Goal: Transaction & Acquisition: Download file/media

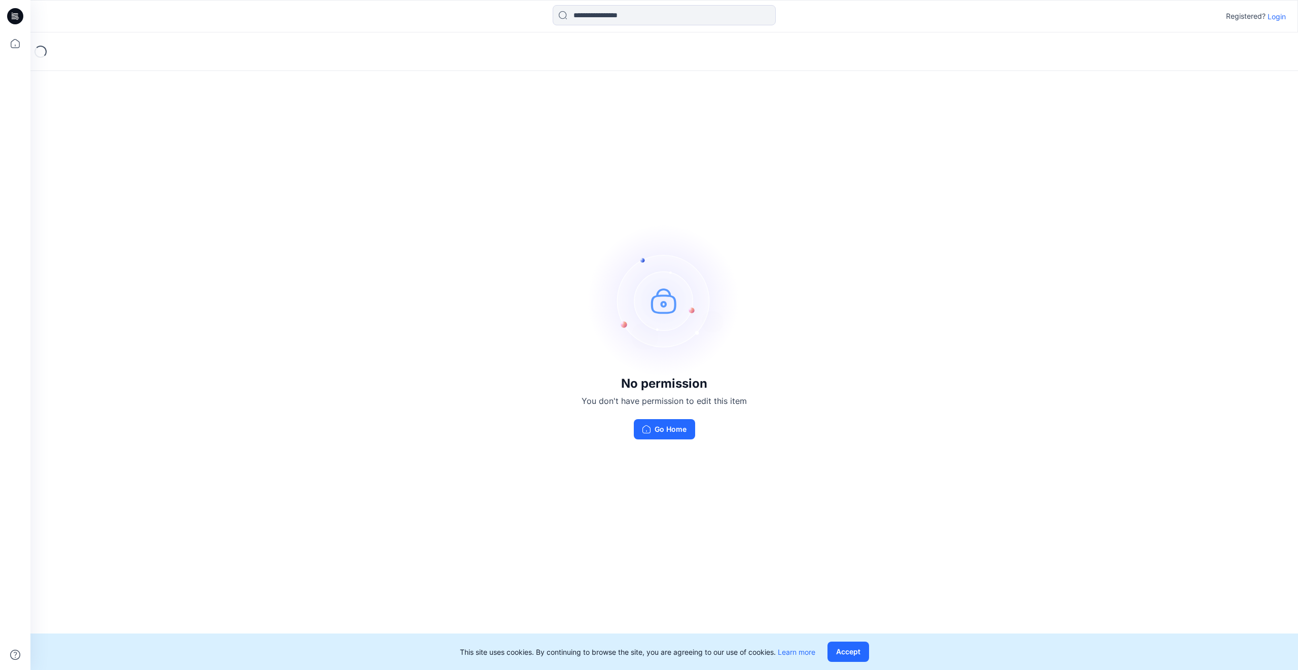
click at [667, 433] on button "Go Home" at bounding box center [664, 429] width 61 height 20
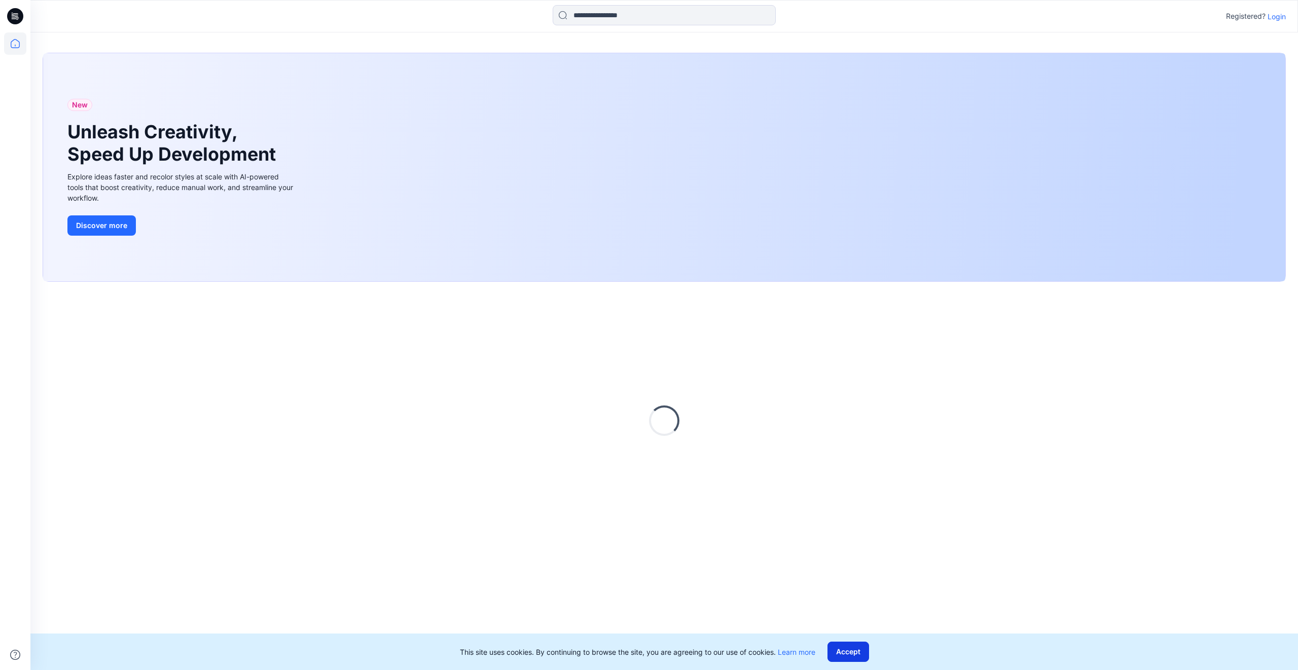
click at [863, 653] on button "Accept" at bounding box center [849, 652] width 42 height 20
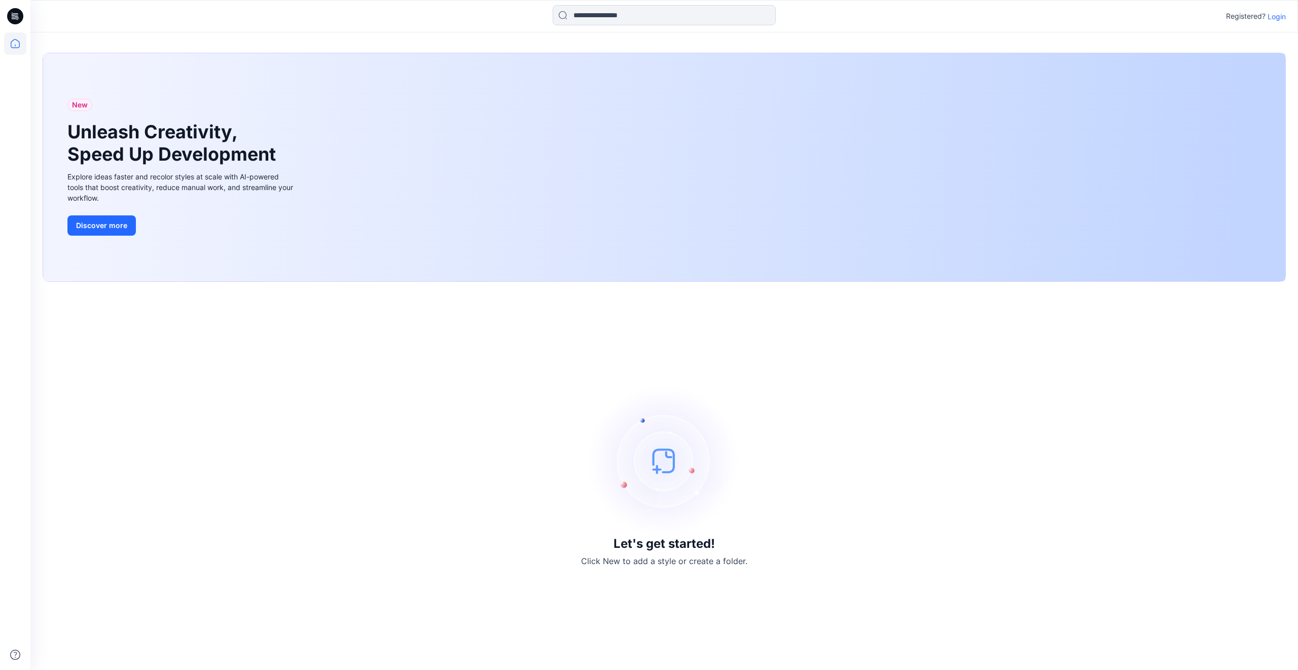
click at [1269, 16] on p "Login" at bounding box center [1277, 16] width 18 height 11
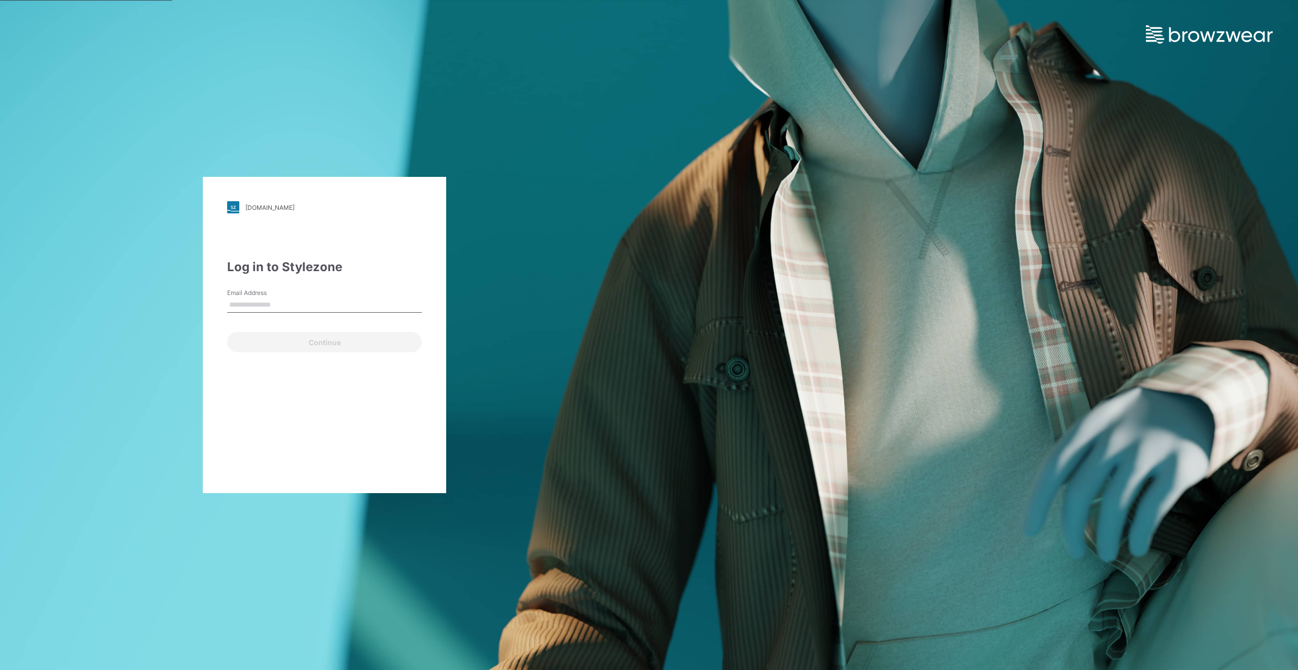
type input "**********"
click at [353, 334] on button "Continue" at bounding box center [324, 342] width 195 height 20
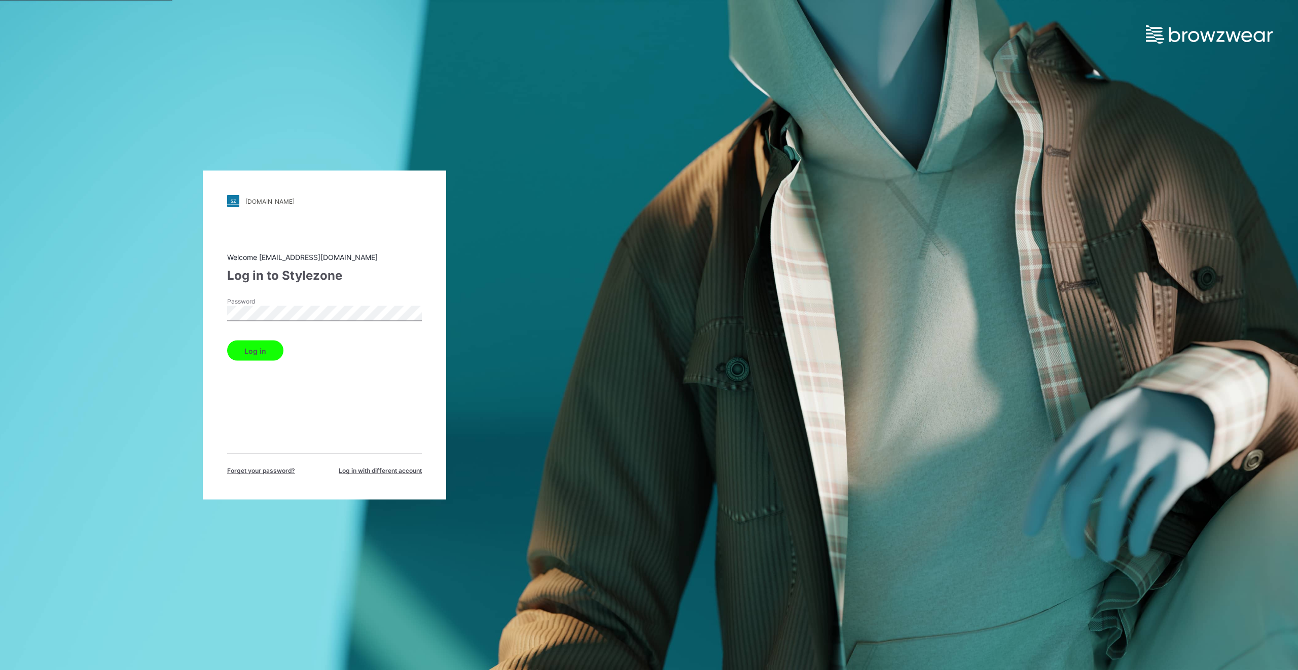
click at [268, 354] on button "Log in" at bounding box center [255, 351] width 56 height 20
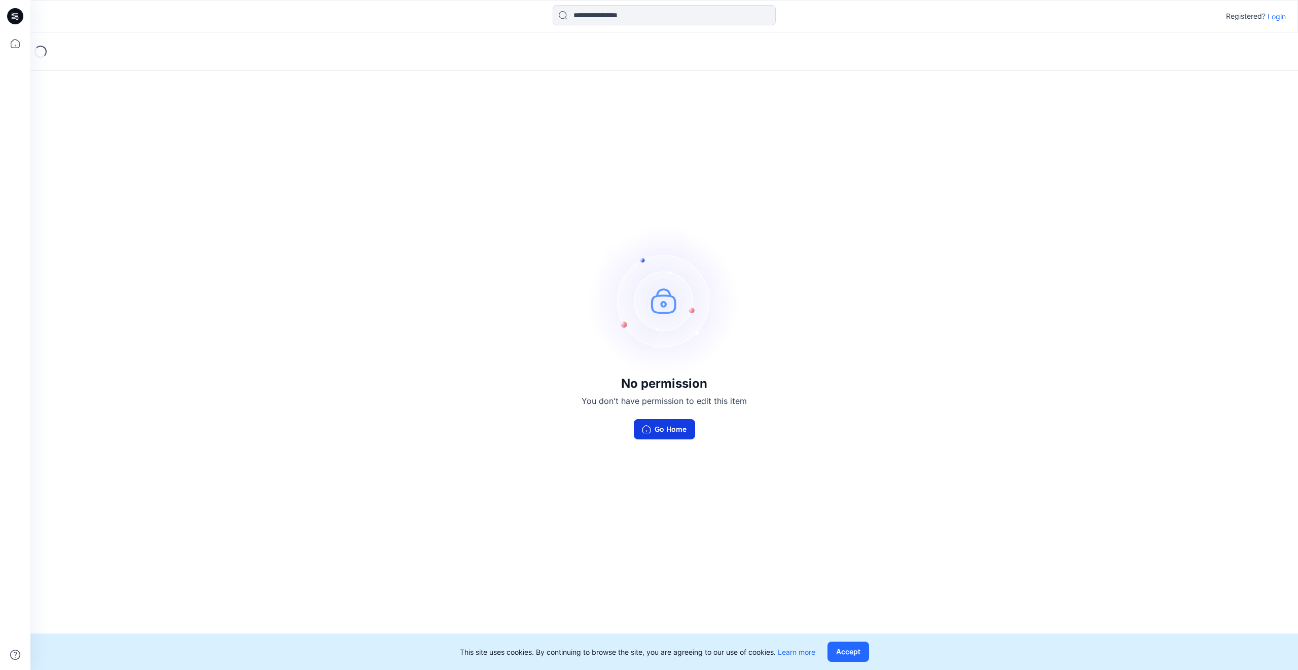
click at [658, 434] on button "Go Home" at bounding box center [664, 429] width 61 height 20
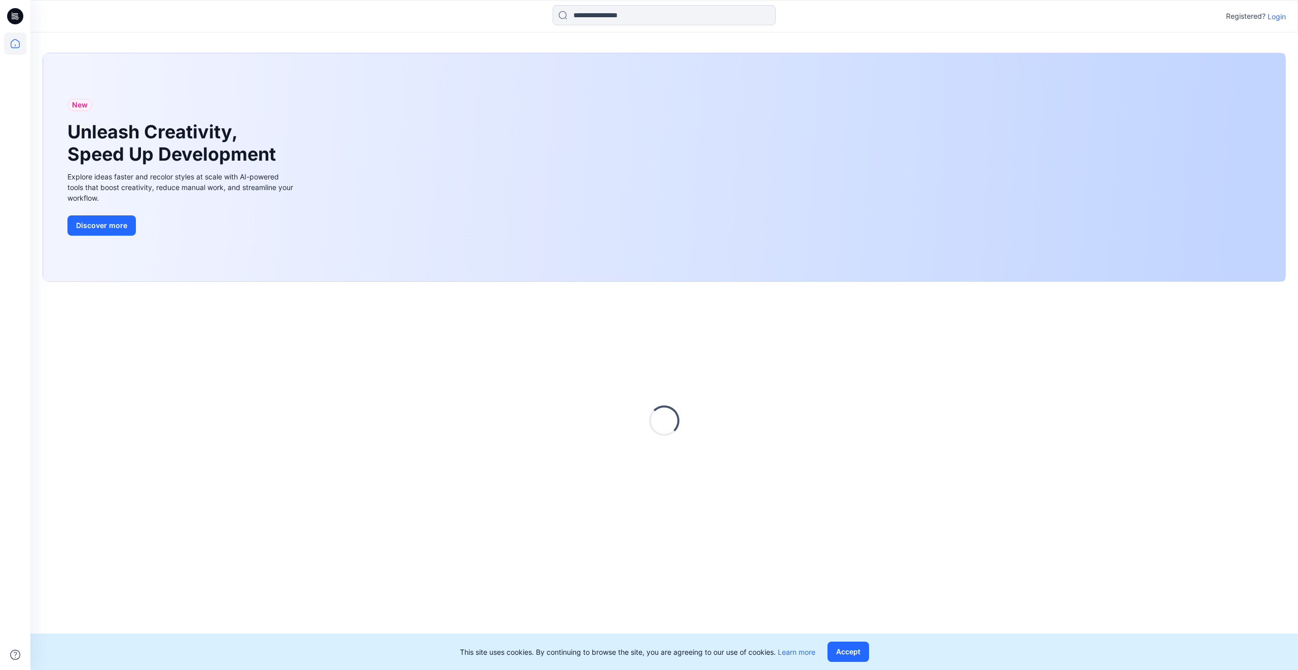
click at [869, 652] on div "This site uses cookies. By continuing to browse the site, you are agreeing to o…" at bounding box center [664, 652] width 1268 height 37
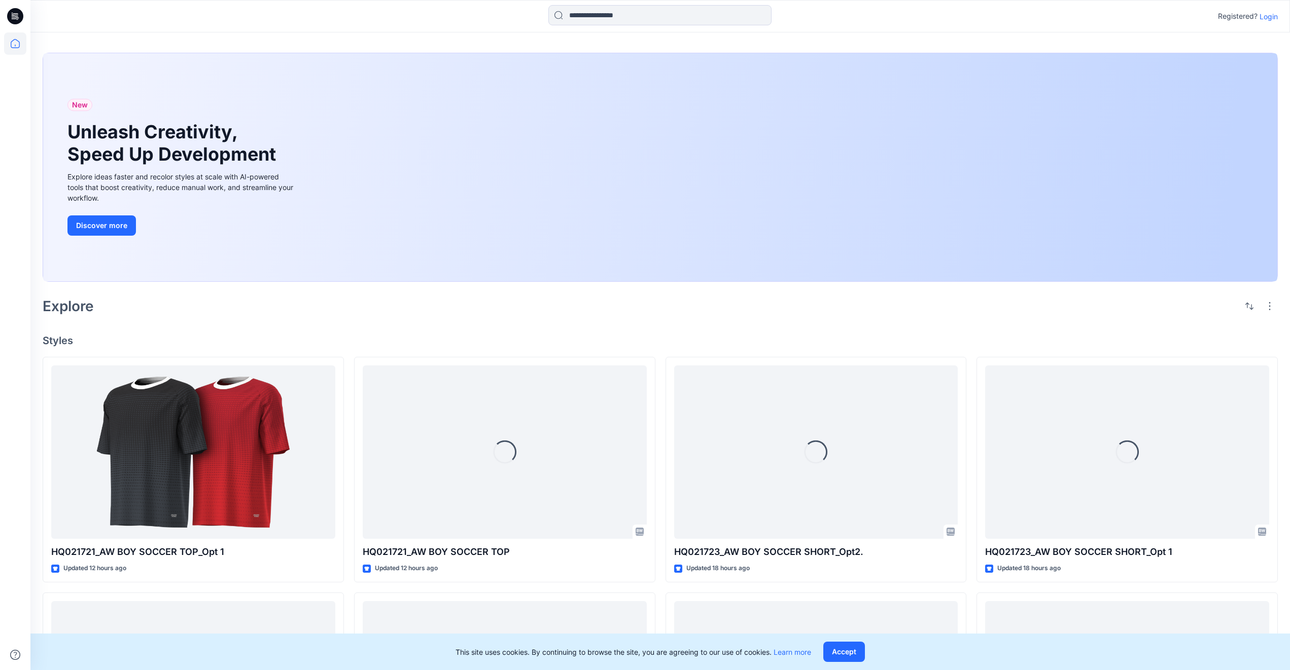
click at [1270, 17] on p "Login" at bounding box center [1268, 16] width 18 height 11
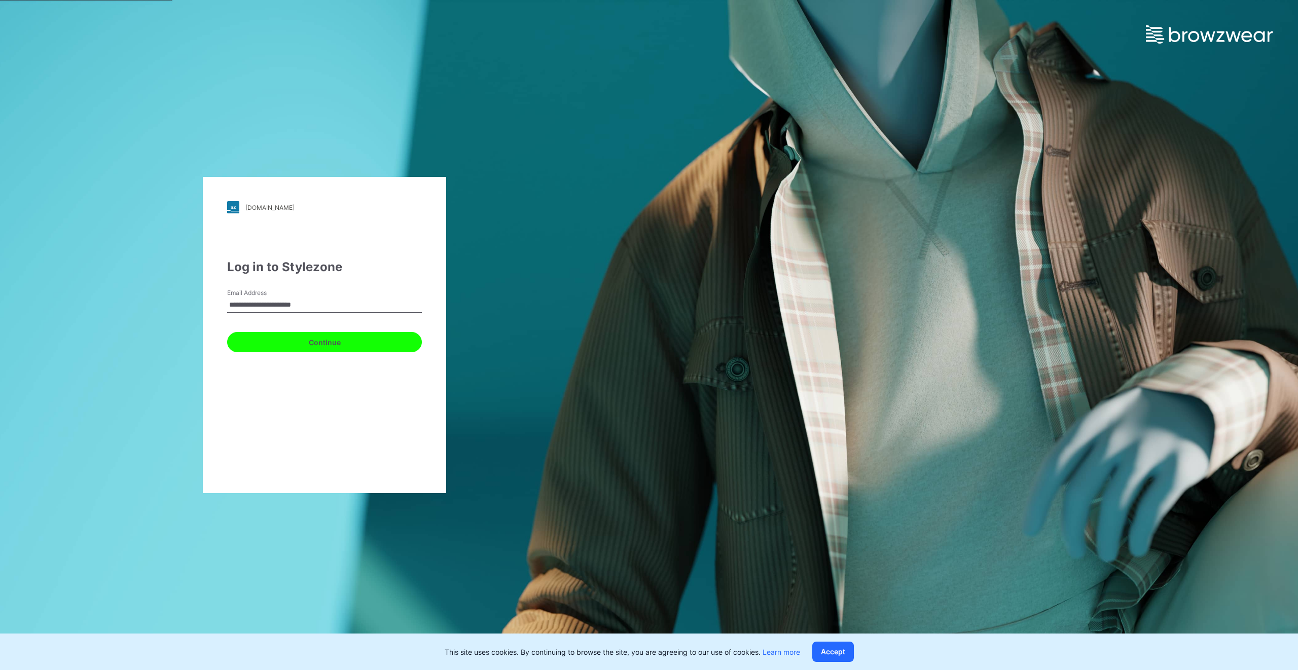
click at [302, 344] on button "Continue" at bounding box center [324, 342] width 195 height 20
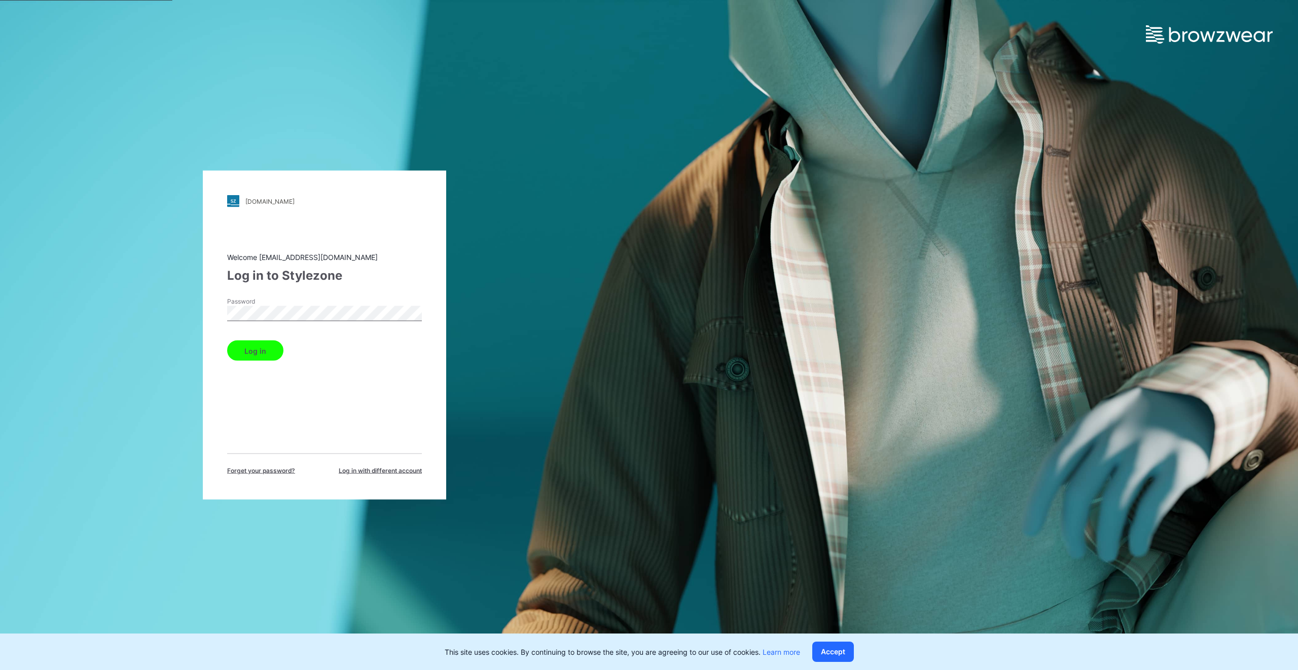
click at [263, 347] on button "Log in" at bounding box center [255, 351] width 56 height 20
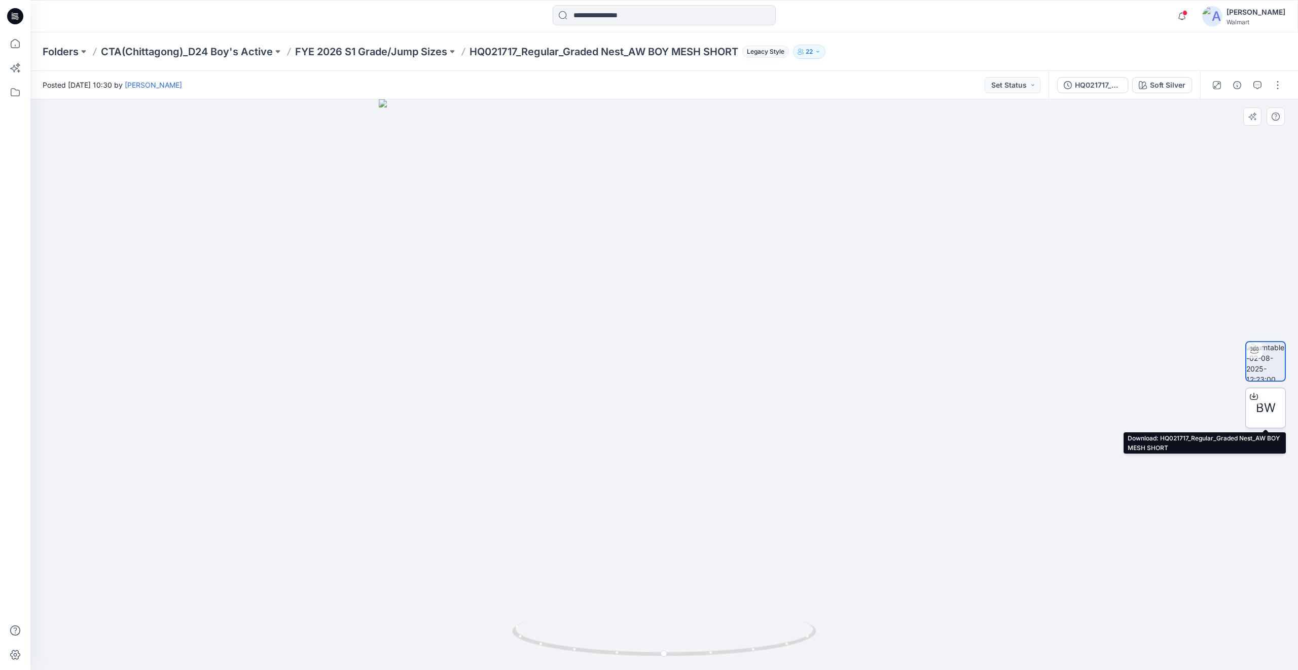
click at [1252, 397] on icon at bounding box center [1254, 395] width 4 height 5
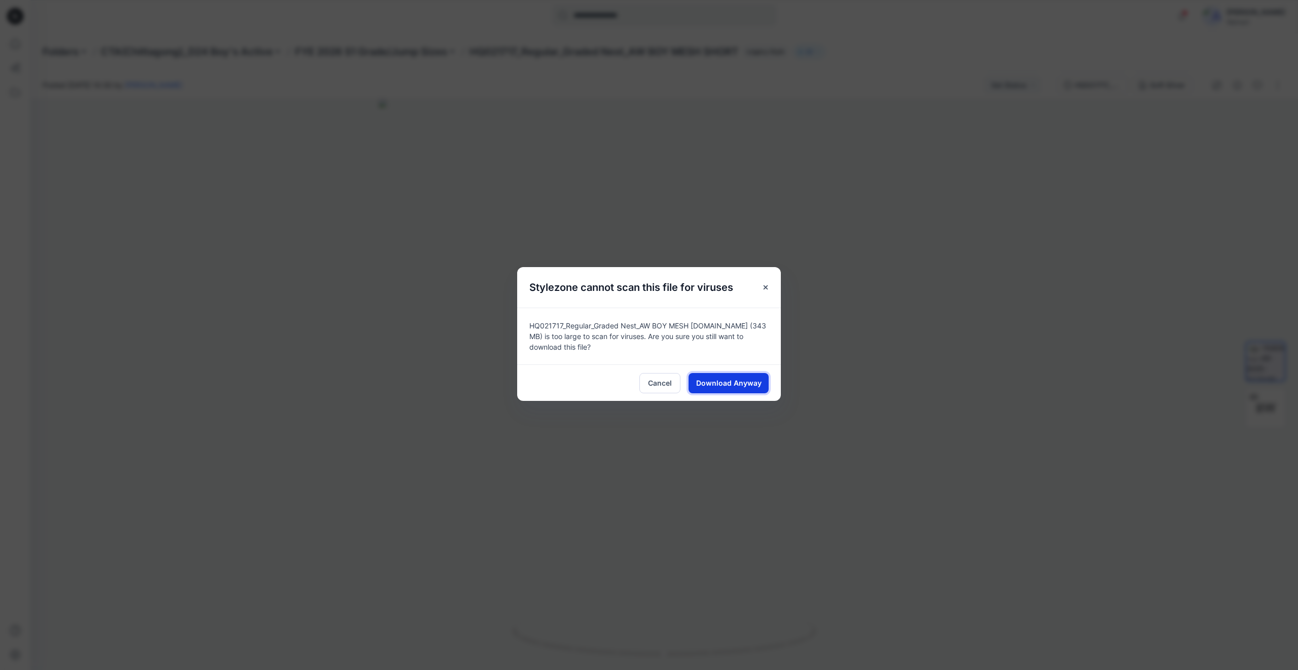
click at [736, 386] on span "Download Anyway" at bounding box center [728, 383] width 65 height 11
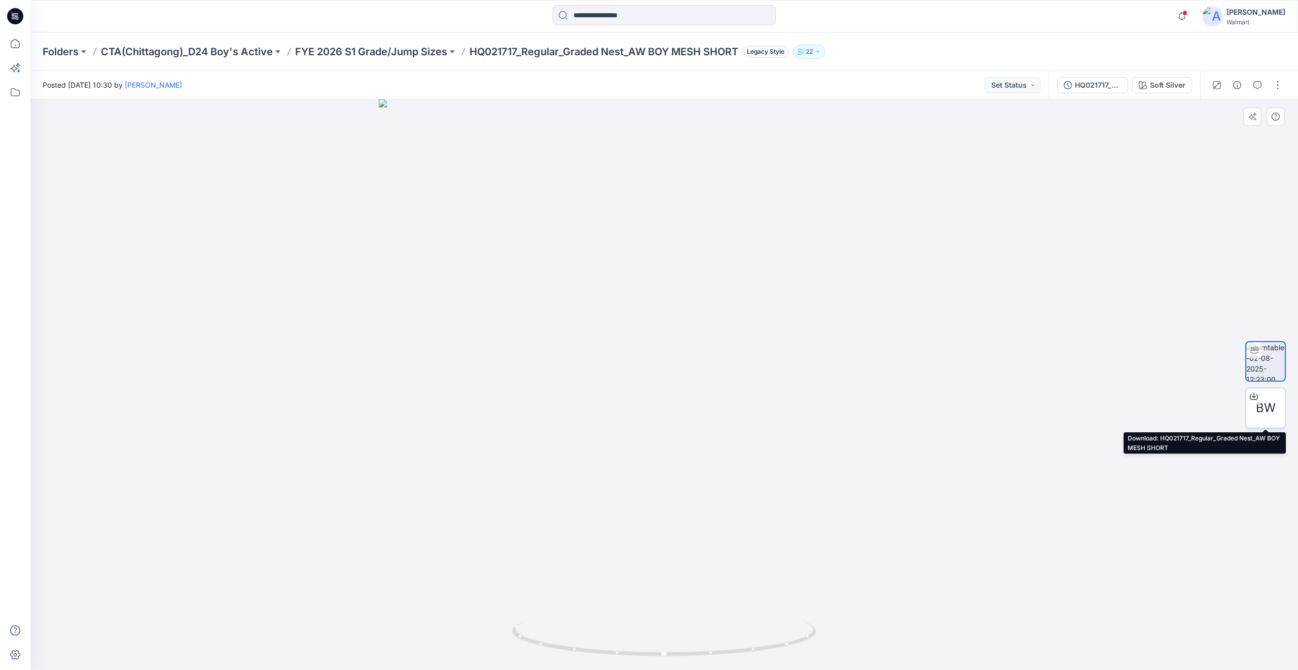
click at [1254, 398] on icon at bounding box center [1254, 396] width 8 height 8
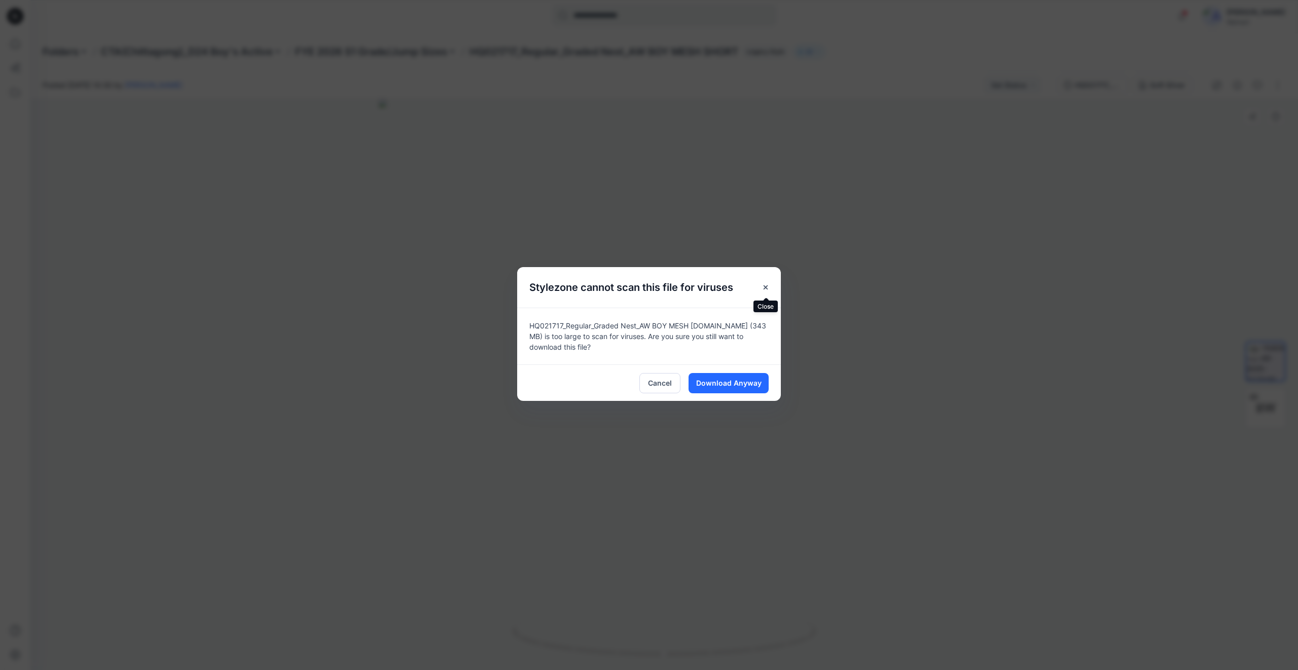
drag, startPoint x: 764, startPoint y: 286, endPoint x: 784, endPoint y: 331, distance: 48.6
click at [764, 286] on icon "Close" at bounding box center [766, 287] width 8 height 8
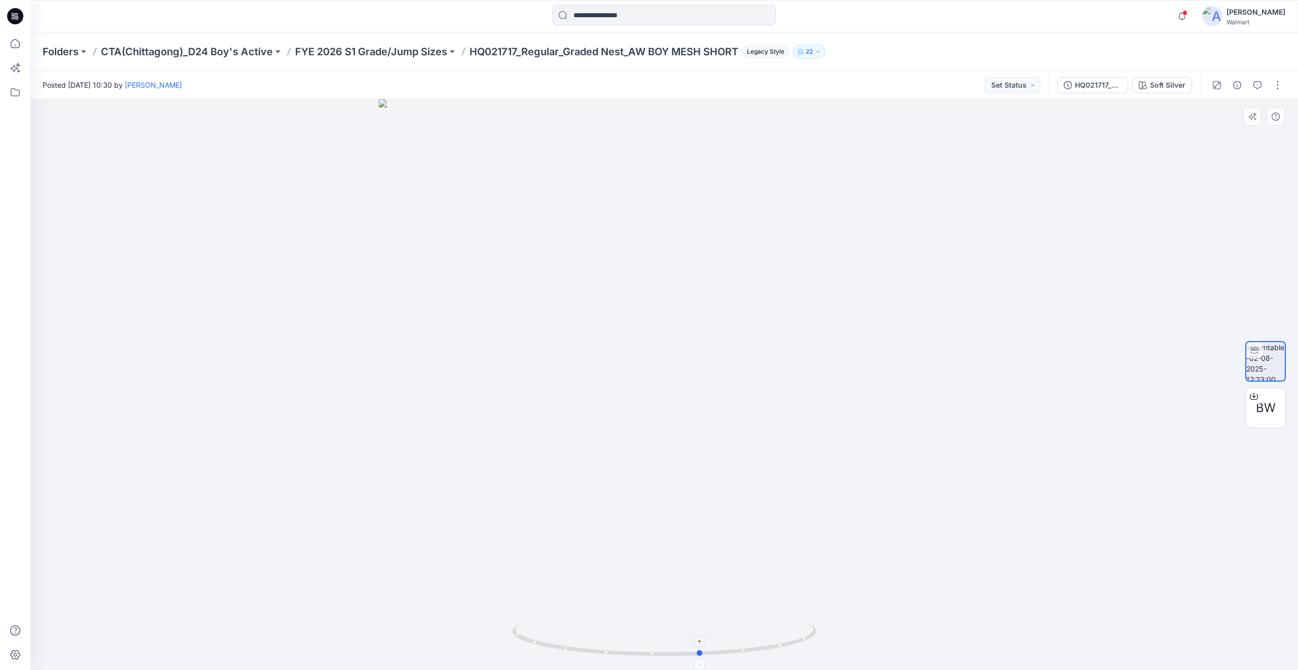
drag, startPoint x: 666, startPoint y: 656, endPoint x: 703, endPoint y: 640, distance: 40.7
click at [704, 640] on icon at bounding box center [665, 640] width 307 height 38
click at [1263, 409] on span "BW" at bounding box center [1266, 408] width 20 height 18
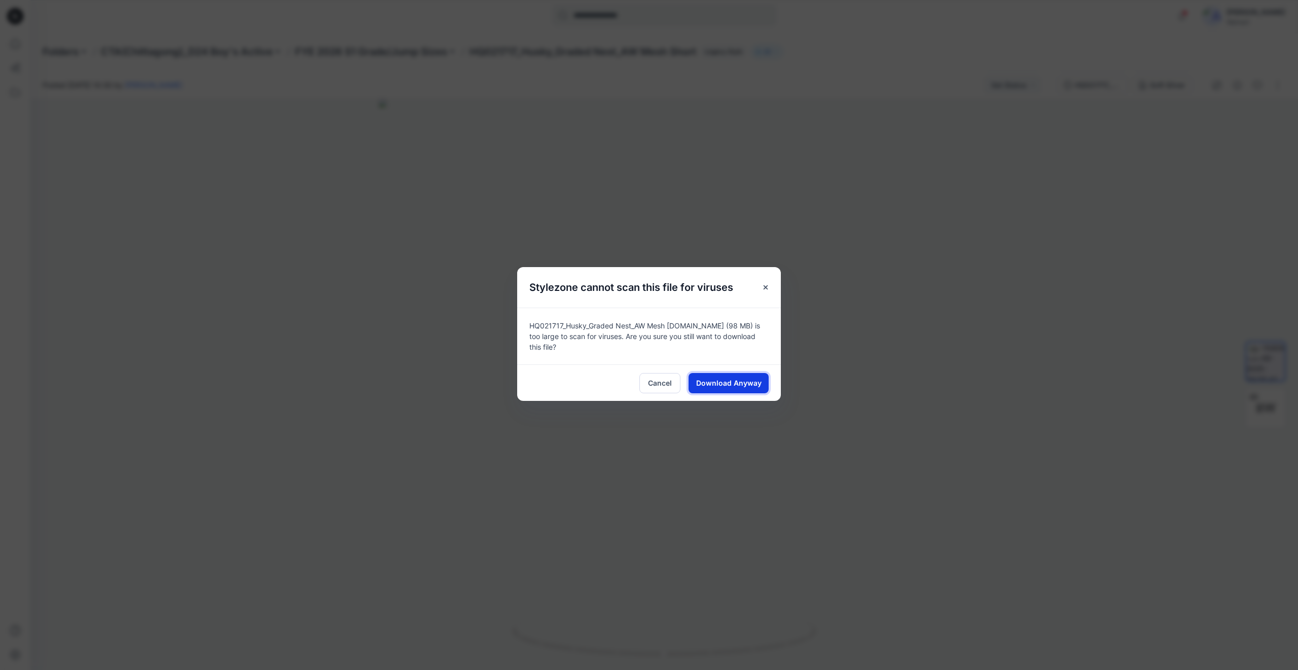
click at [743, 380] on span "Download Anyway" at bounding box center [728, 383] width 65 height 11
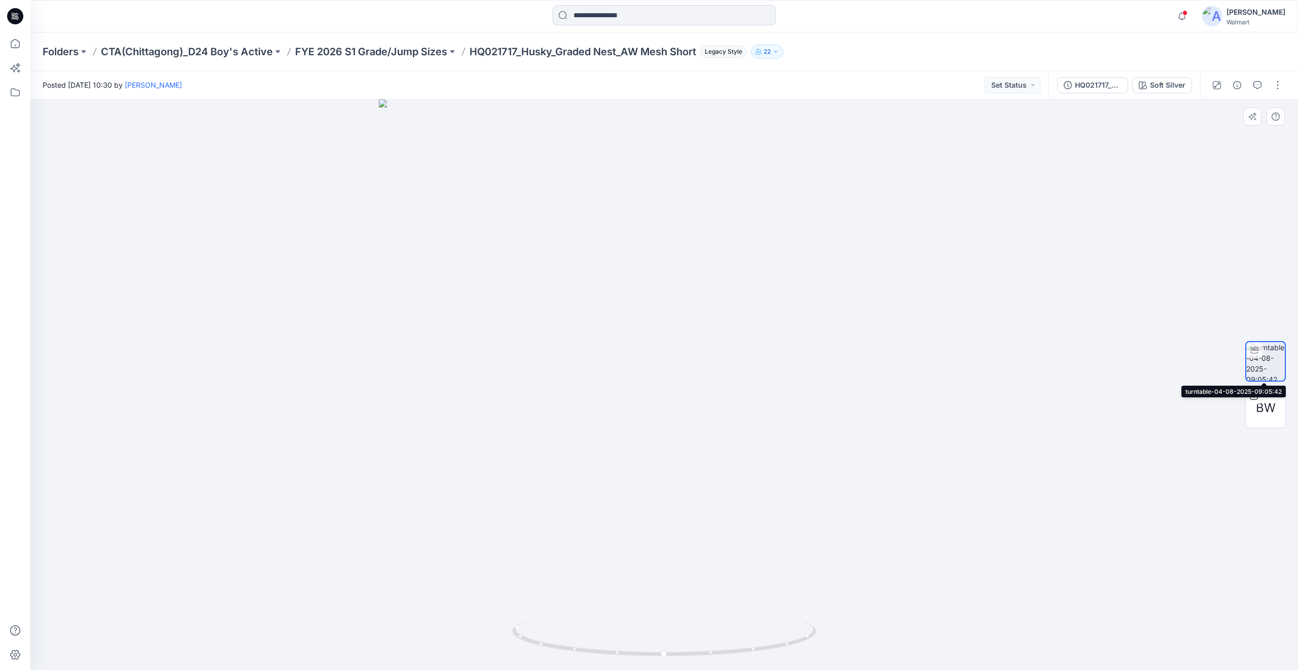
click at [1252, 362] on img at bounding box center [1265, 361] width 39 height 39
drag, startPoint x: 664, startPoint y: 655, endPoint x: 665, endPoint y: 645, distance: 9.7
click at [665, 645] on icon at bounding box center [665, 640] width 307 height 38
